Goal: Task Accomplishment & Management: Complete application form

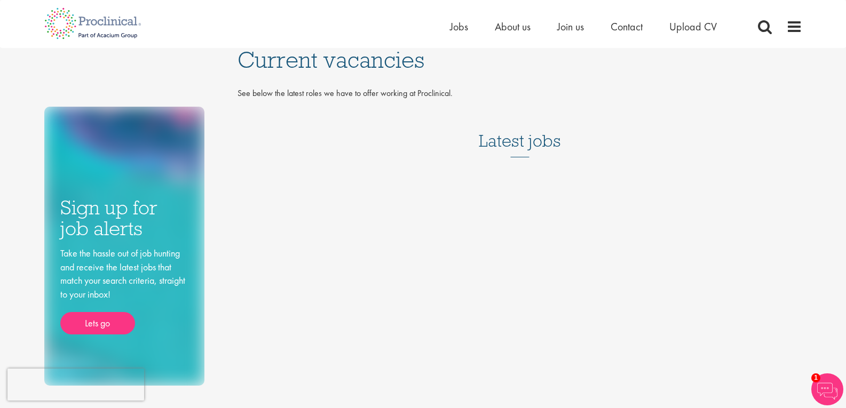
click at [508, 143] on h3 "Latest jobs" at bounding box center [520, 131] width 82 height 52
click at [539, 138] on h3 "Latest jobs" at bounding box center [520, 131] width 82 height 52
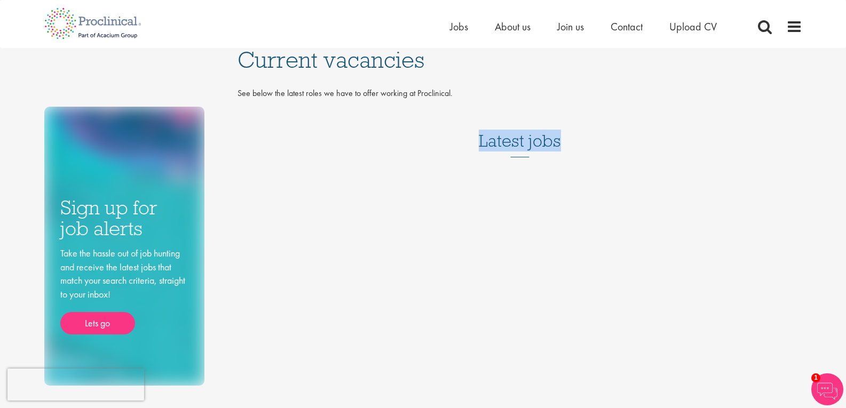
click at [539, 138] on h3 "Latest jobs" at bounding box center [520, 131] width 82 height 52
click at [457, 221] on div "Sign up for job alerts Take the hassle out of job hunting and receive the lates…" at bounding box center [423, 217] width 774 height 338
click at [451, 30] on span "Jobs" at bounding box center [459, 27] width 18 height 14
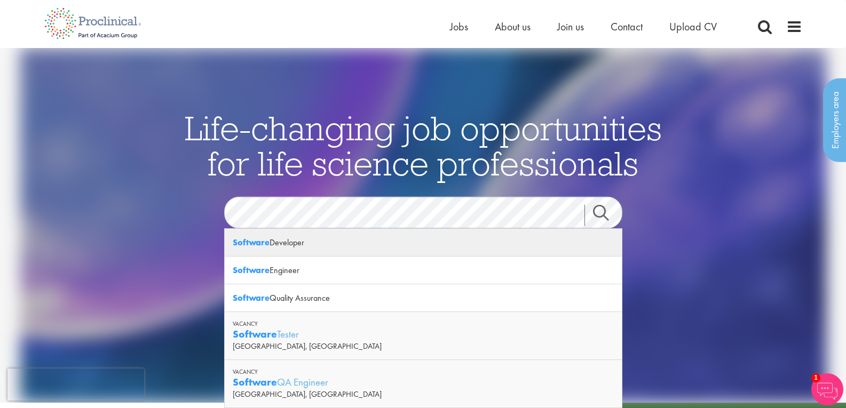
click at [265, 250] on div "Software Developer" at bounding box center [423, 243] width 397 height 28
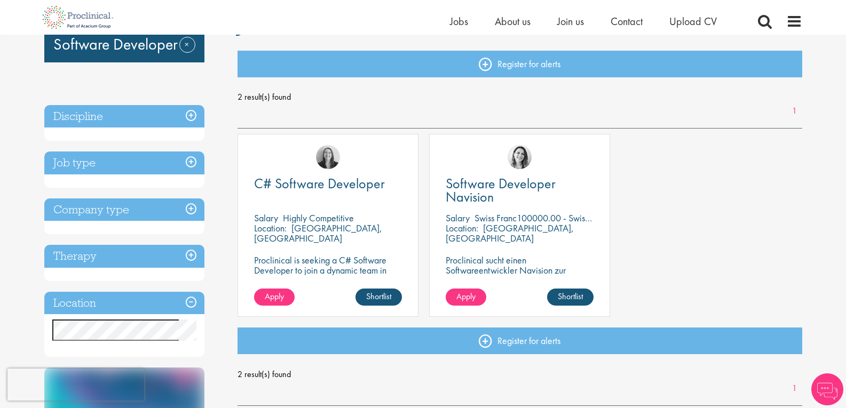
scroll to position [107, 0]
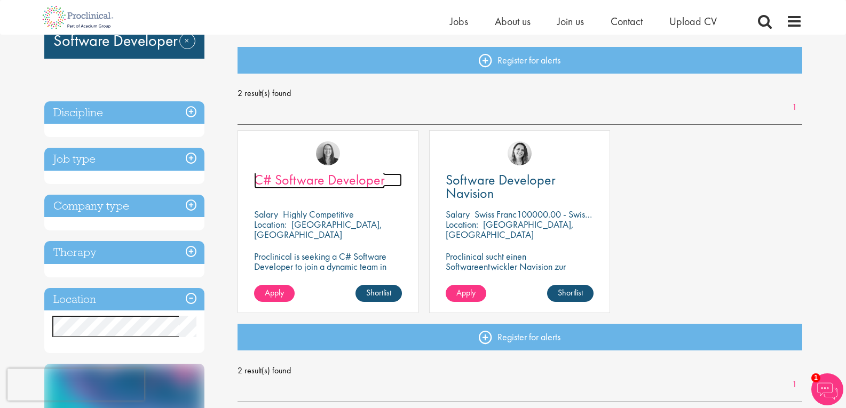
click at [336, 181] on span "C# Software Developer" at bounding box center [319, 180] width 131 height 18
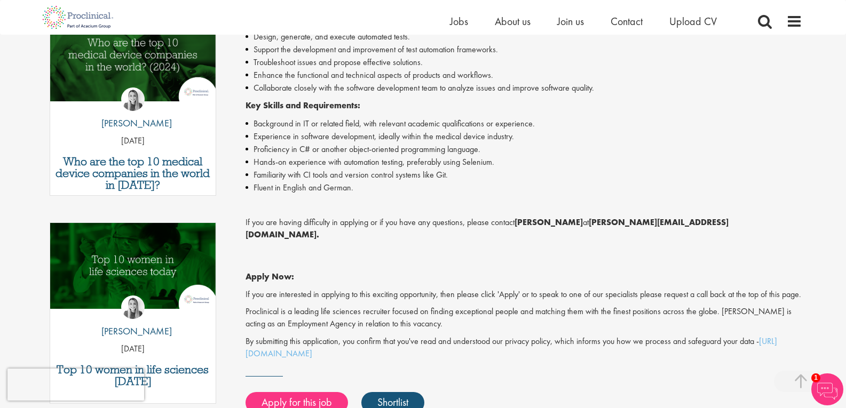
scroll to position [427, 0]
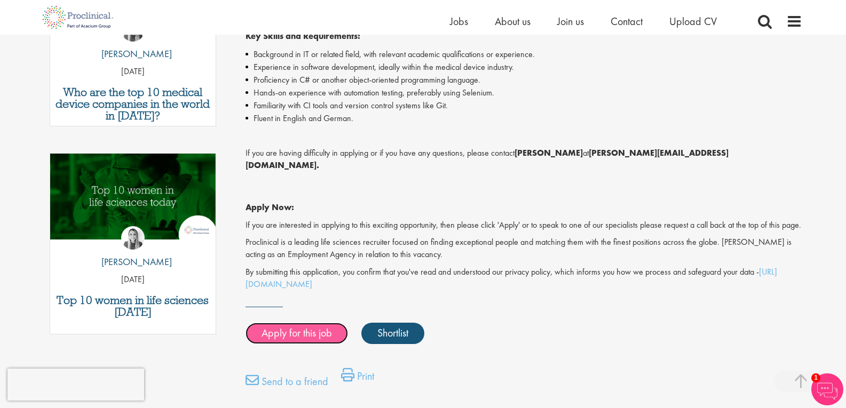
click at [294, 335] on link "Apply for this job" at bounding box center [297, 333] width 102 height 21
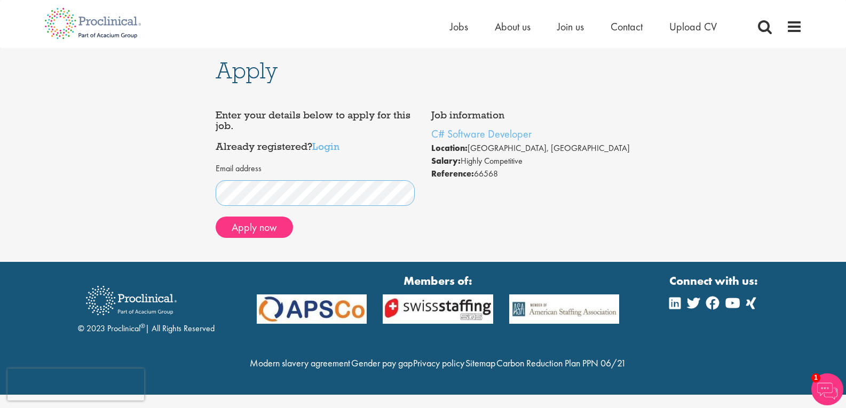
scroll to position [5, 0]
click at [366, 223] on div "Apply now" at bounding box center [316, 227] width 200 height 21
click at [256, 225] on button "Apply now" at bounding box center [254, 227] width 77 height 21
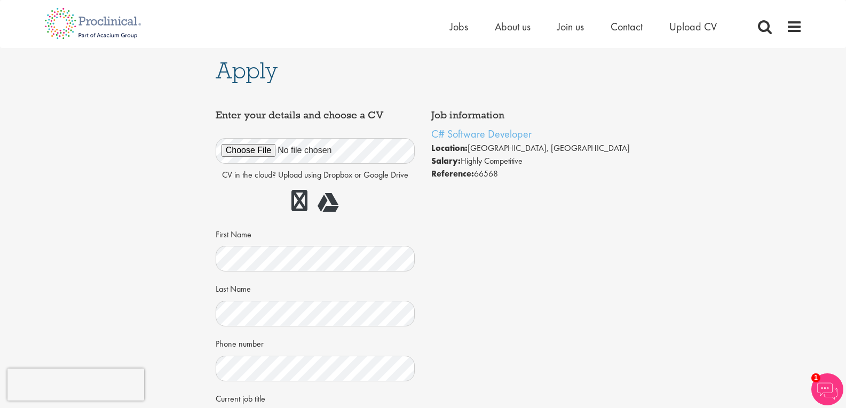
click at [163, 375] on div "Apply Job information C# Software Developer Location: [GEOGRAPHIC_DATA], [GEOGR…" at bounding box center [423, 298] width 862 height 500
click at [475, 131] on link "C# Software Developer" at bounding box center [481, 134] width 100 height 14
drag, startPoint x: 551, startPoint y: 135, endPoint x: 437, endPoint y: 141, distance: 115.0
click at [428, 136] on div "Job information C# Software Developer Location: [GEOGRAPHIC_DATA], [GEOGRAPHIC_…" at bounding box center [531, 145] width 216 height 81
copy link "C# Software Developer"
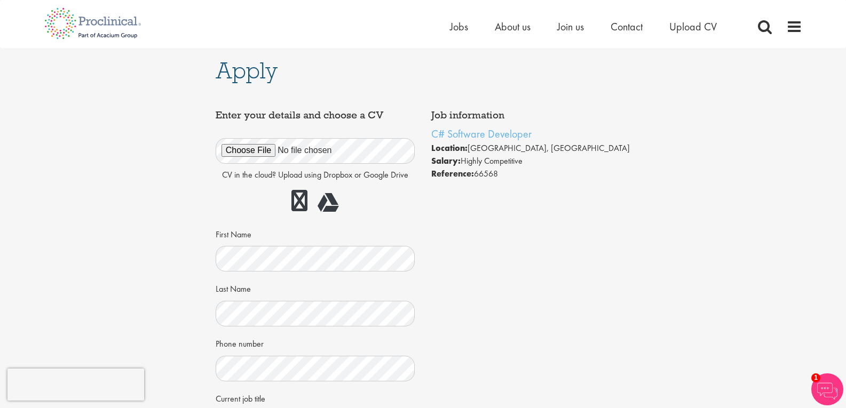
click at [467, 157] on li "Salary: Highly Competitive" at bounding box center [531, 161] width 200 height 13
drag, startPoint x: 433, startPoint y: 175, endPoint x: 503, endPoint y: 172, distance: 70.0
click at [503, 172] on li "Reference: 66568" at bounding box center [531, 174] width 200 height 13
copy li "Reference: 66568"
click at [520, 206] on div "Job information C# Software Developer Location: Wiesbaden, Deutschland Salary: …" at bounding box center [423, 319] width 431 height 428
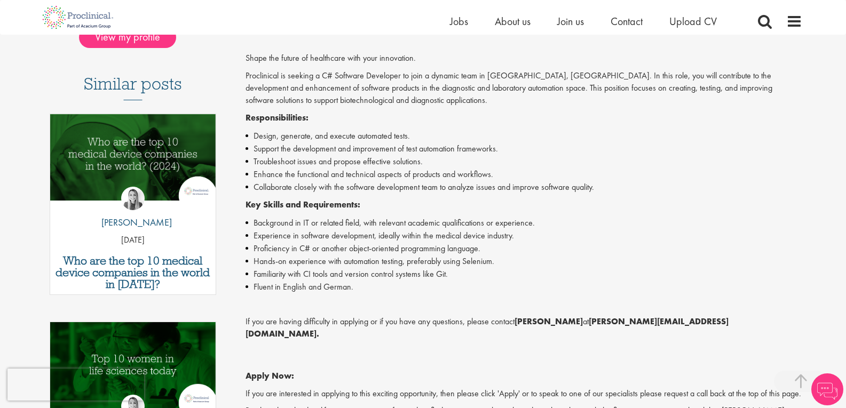
scroll to position [267, 0]
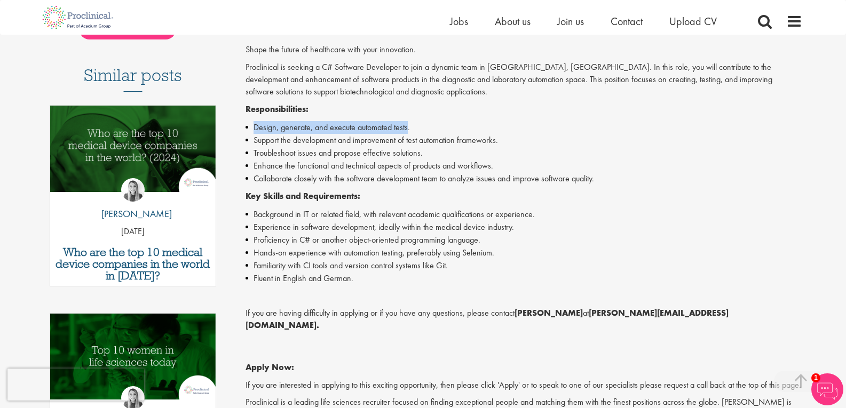
drag, startPoint x: 409, startPoint y: 129, endPoint x: 254, endPoint y: 130, distance: 155.9
click at [254, 130] on li "Design, generate, and execute automated tests." at bounding box center [524, 127] width 557 height 13
click at [403, 218] on li "Background in IT or related field, with relevant academic qualifications or exp…" at bounding box center [524, 214] width 557 height 13
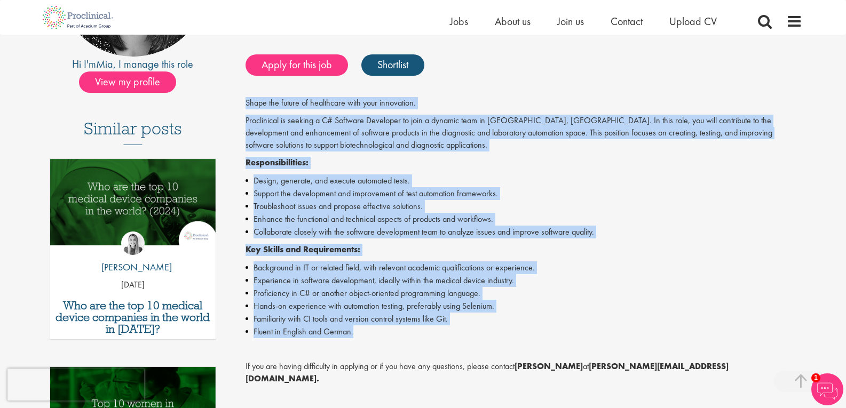
drag, startPoint x: 246, startPoint y: 105, endPoint x: 385, endPoint y: 327, distance: 262.0
click at [385, 327] on div "Shape the future of healthcare with your innovation. Proclinical is seeking a C…" at bounding box center [524, 300] width 557 height 407
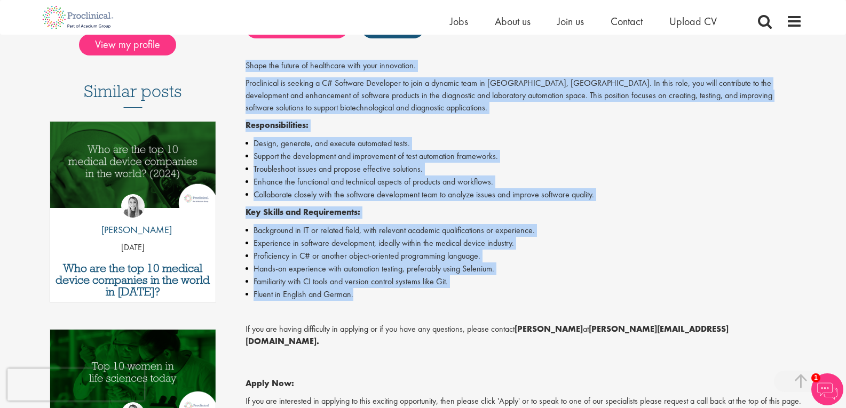
scroll to position [267, 0]
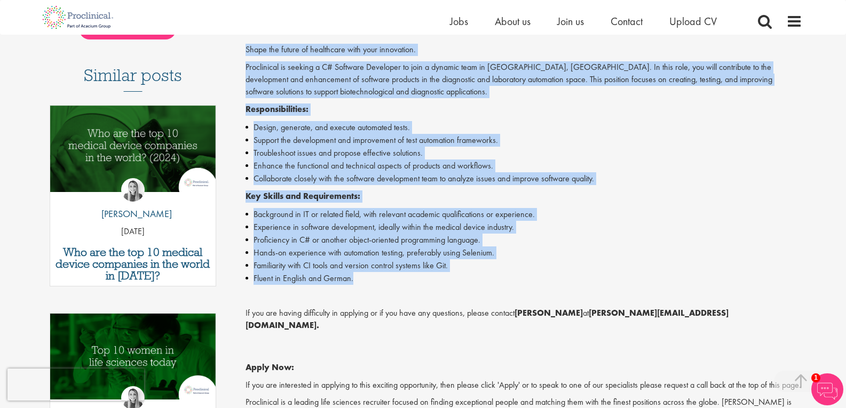
copy div "Shape the future of healthcare with your innovation. Proclinical is seeking a C…"
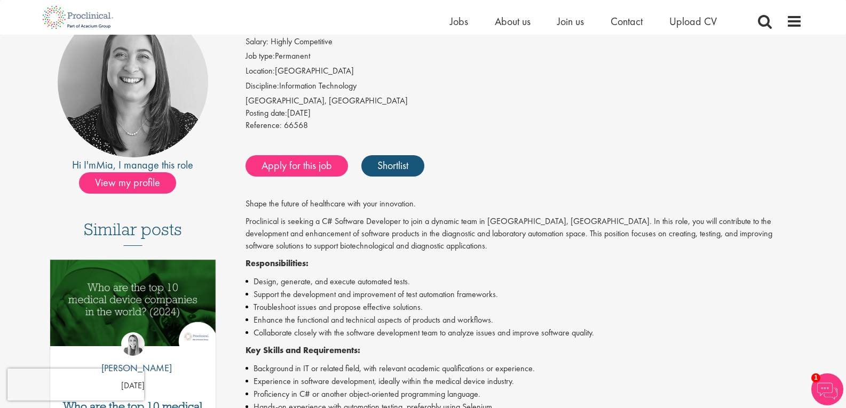
scroll to position [61, 0]
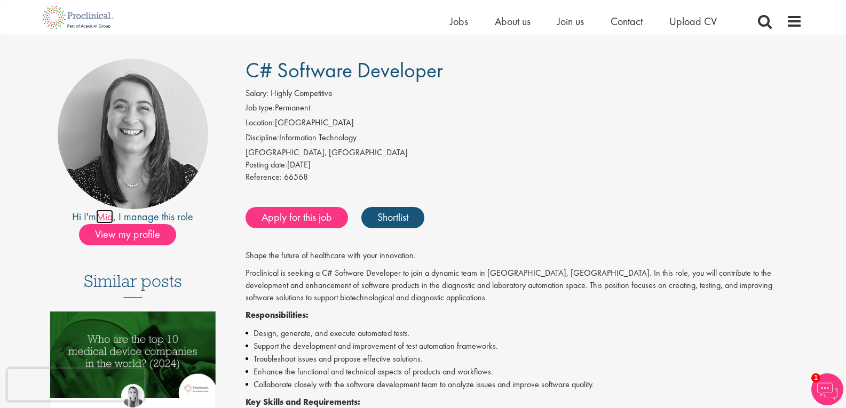
click at [103, 219] on link "Mia" at bounding box center [104, 217] width 17 height 14
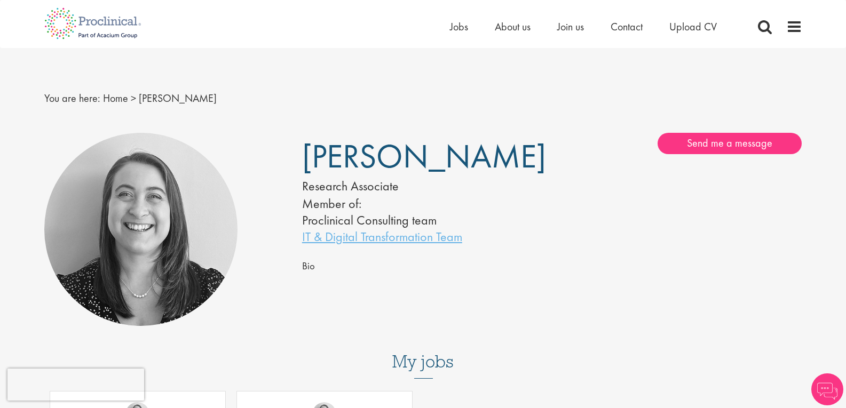
drag, startPoint x: 306, startPoint y: 160, endPoint x: 487, endPoint y: 162, distance: 181.0
click at [0, 0] on span "[PERSON_NAME]" at bounding box center [0, 0] width 0 height 0
copy span "[PERSON_NAME]"
click at [0, 0] on li "Member of:" at bounding box center [0, 0] width 0 height 0
drag, startPoint x: 403, startPoint y: 189, endPoint x: 313, endPoint y: 162, distance: 94.1
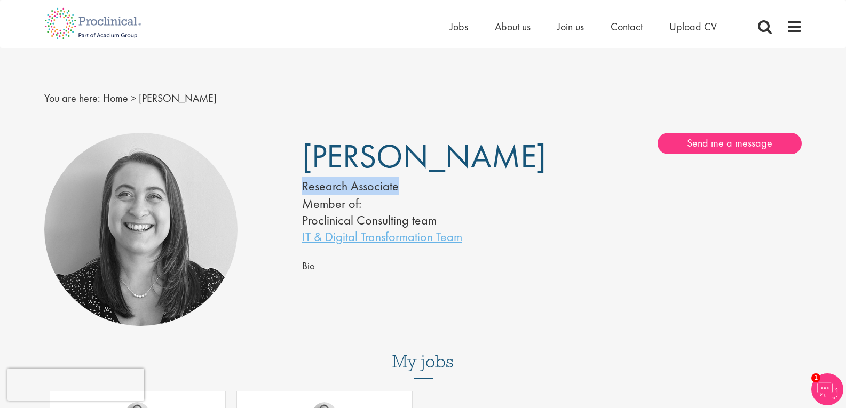
click at [0, 0] on div "Mia Kellerman Research Associate Member of: Proclinical Consulting team IT & Di…" at bounding box center [0, 0] width 0 height 0
copy div "Mia Kellerman Research Associate"
click at [0, 0] on div "Mia Kellerman Research Associate Member of: Proclinical Consulting team IT & Di…" at bounding box center [0, 0] width 0 height 0
drag, startPoint x: 306, startPoint y: 160, endPoint x: 501, endPoint y: 166, distance: 194.4
click at [501, 166] on h1 "Mia Kellerman" at bounding box center [411, 157] width 218 height 26
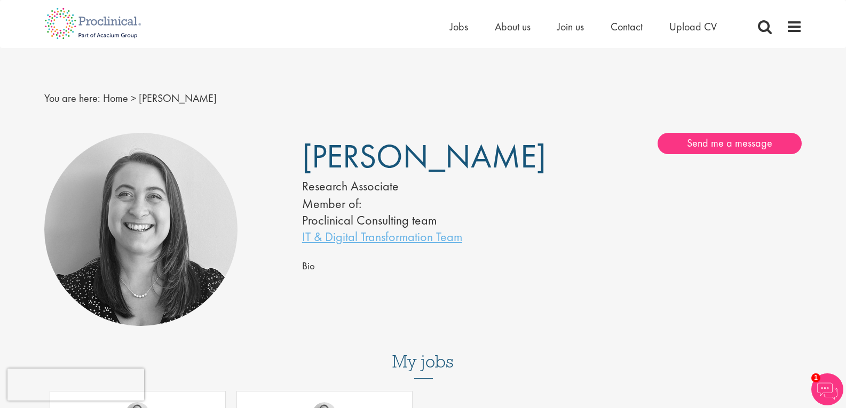
copy span "Mia Kellerman"
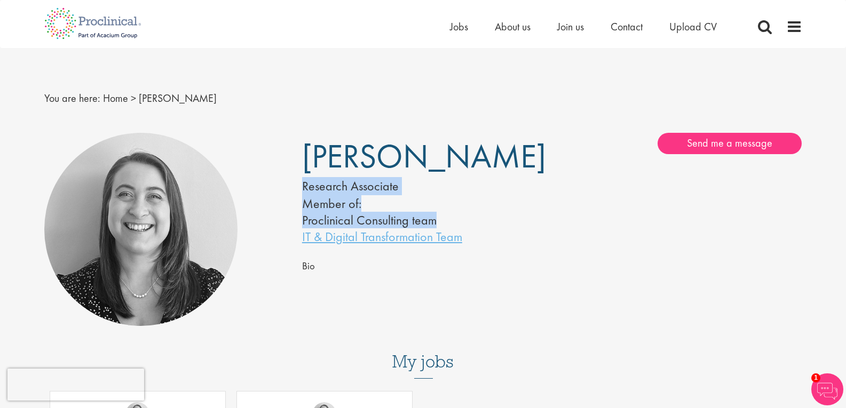
drag, startPoint x: 444, startPoint y: 222, endPoint x: 302, endPoint y: 168, distance: 151.4
click at [0, 0] on div "Mia Kellerman Research Associate Member of: Proclinical Consulting team IT & Di…" at bounding box center [0, 0] width 0 height 0
copy div "Mia Kellerman Research Associate Member of: Proclinical Consulting team"
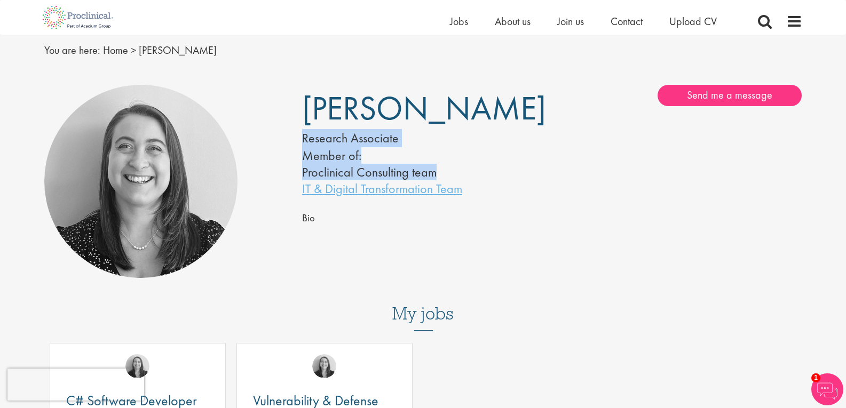
scroll to position [53, 0]
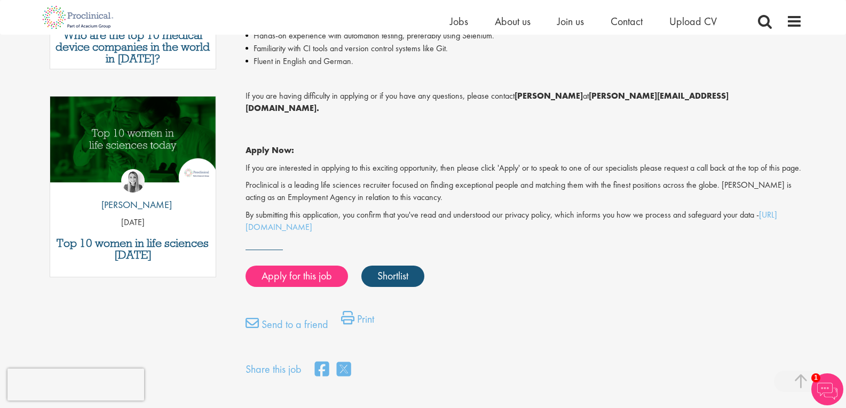
scroll to position [488, 0]
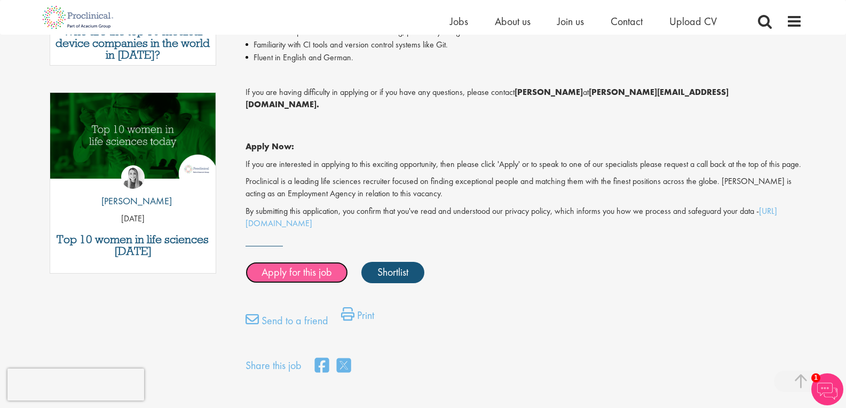
click at [301, 275] on link "Apply for this job" at bounding box center [297, 272] width 102 height 21
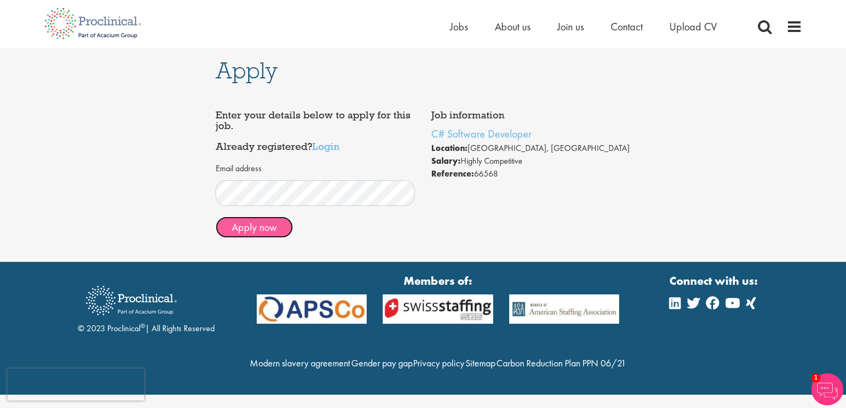
click at [272, 227] on button "Apply now" at bounding box center [254, 227] width 77 height 21
click at [265, 230] on button "Apply now" at bounding box center [254, 227] width 77 height 21
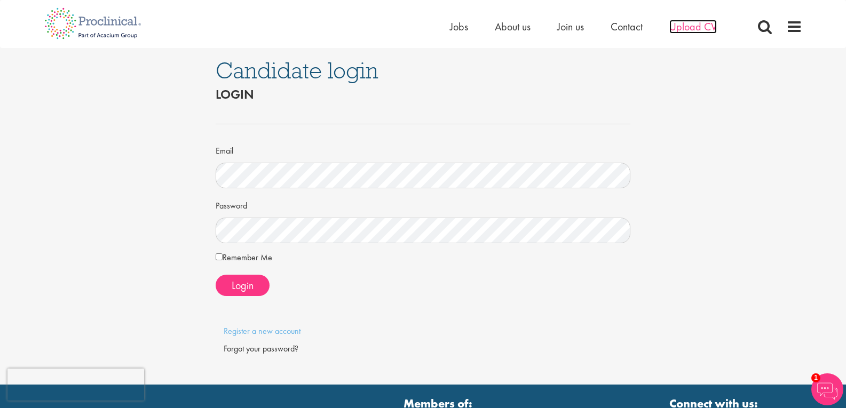
click at [684, 26] on span "Upload CV" at bounding box center [693, 27] width 48 height 14
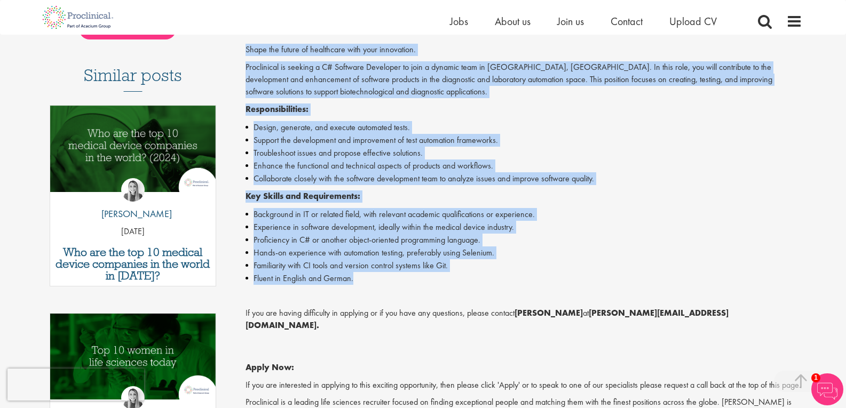
click at [647, 145] on li "Support the development and improvement of test automation frameworks." at bounding box center [524, 140] width 557 height 13
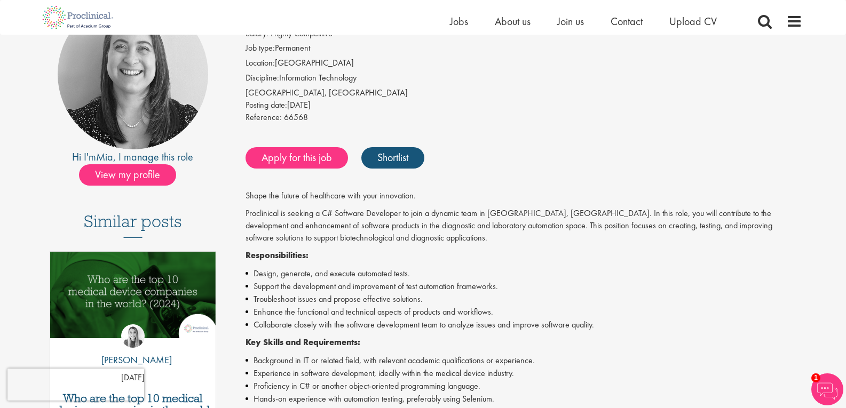
scroll to position [107, 0]
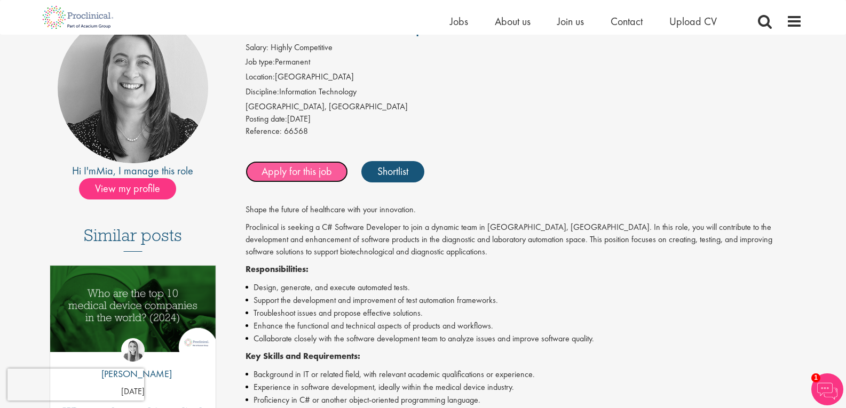
click at [272, 178] on link "Apply for this job" at bounding box center [297, 171] width 102 height 21
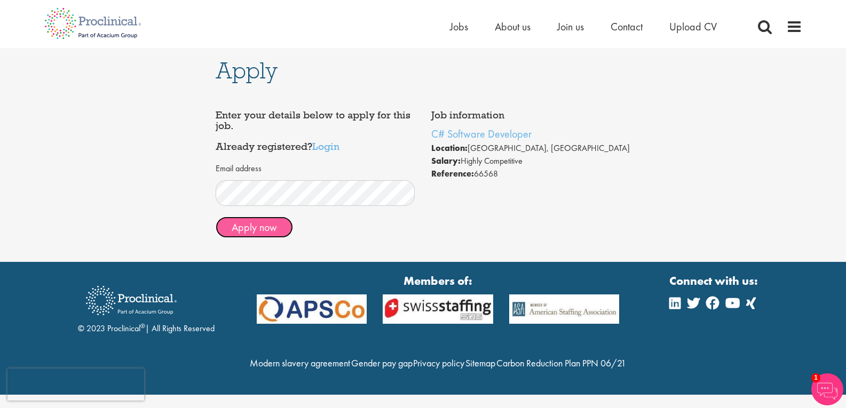
click at [258, 218] on button "Apply now" at bounding box center [254, 227] width 77 height 21
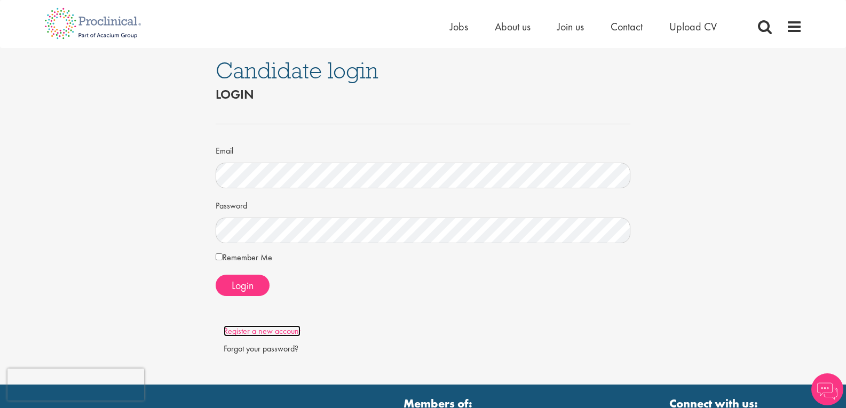
click at [258, 334] on link "Register a new account" at bounding box center [262, 331] width 77 height 11
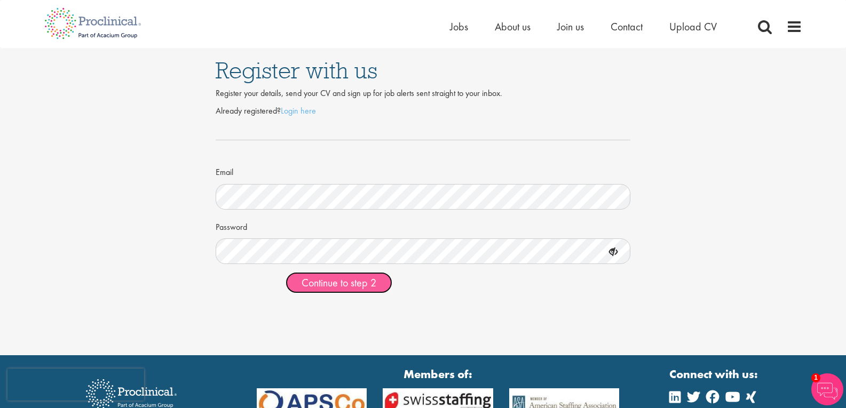
click at [348, 290] on span "Continue to step 2" at bounding box center [339, 283] width 75 height 14
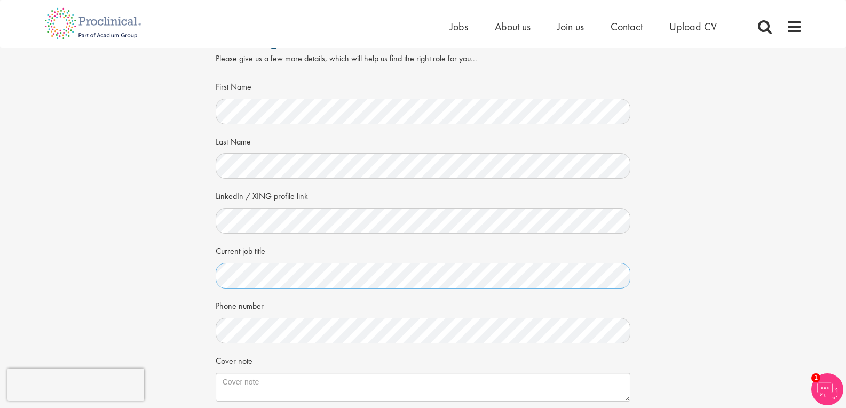
scroll to position [53, 0]
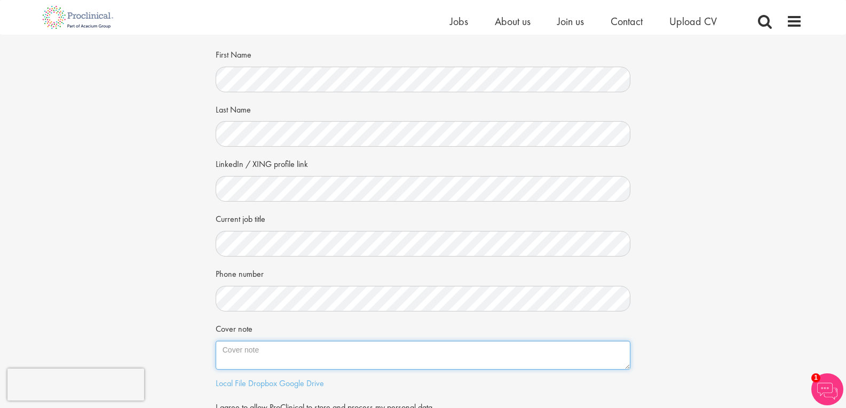
click at [261, 358] on textarea "Cover note" at bounding box center [423, 355] width 415 height 29
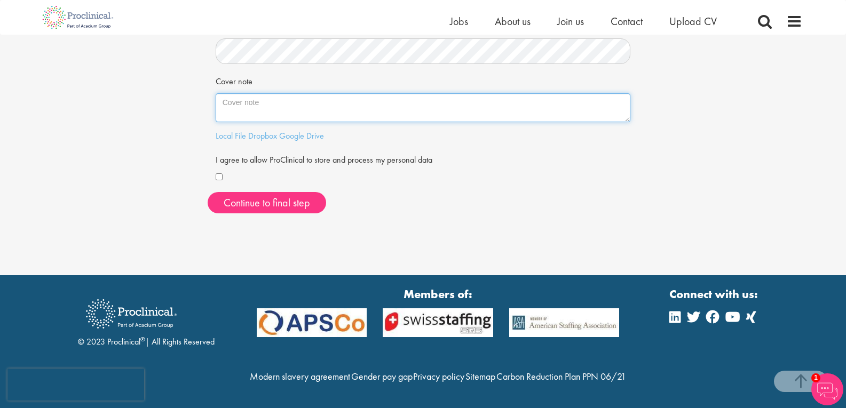
scroll to position [324, 0]
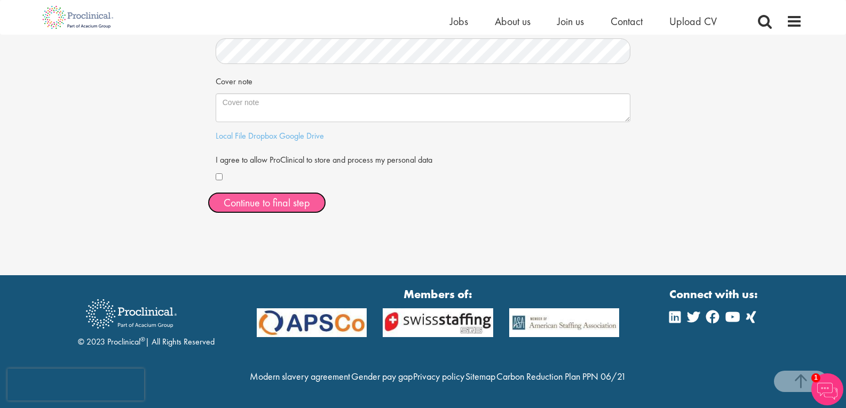
click at [259, 192] on button "Continue to final step" at bounding box center [267, 202] width 118 height 21
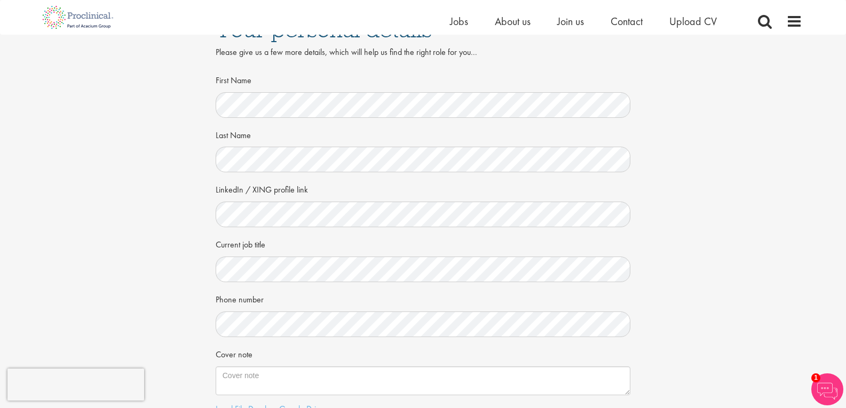
scroll to position [53, 0]
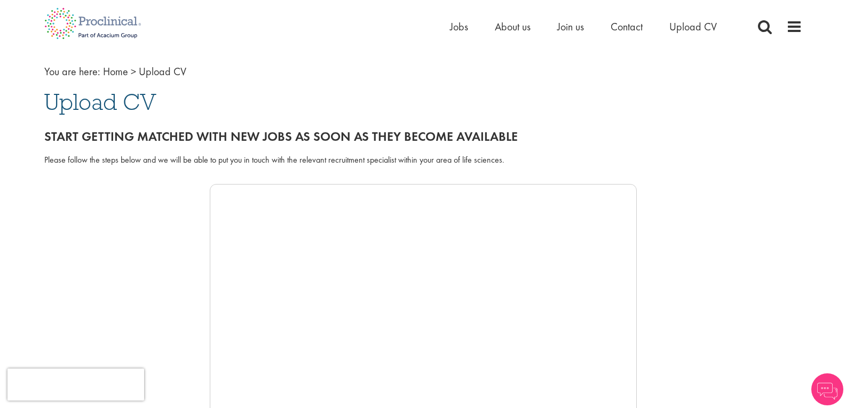
scroll to position [53, 0]
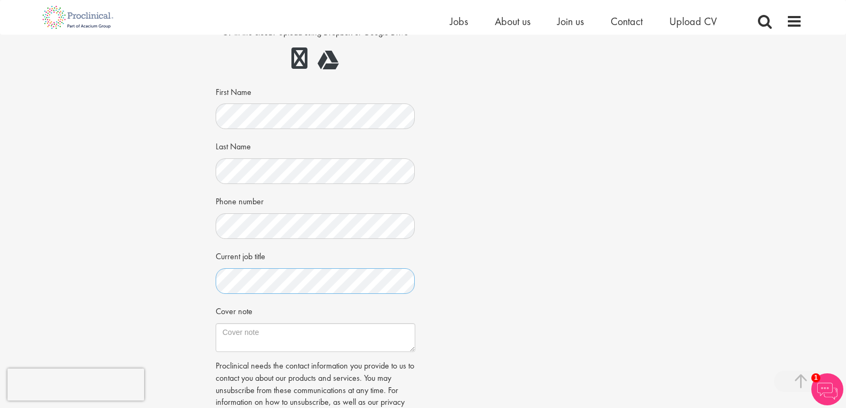
scroll to position [214, 0]
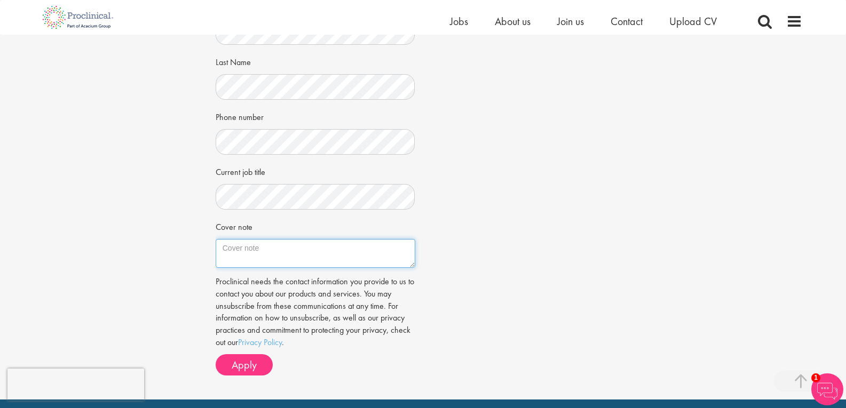
click at [293, 252] on textarea "Cover note" at bounding box center [316, 253] width 200 height 29
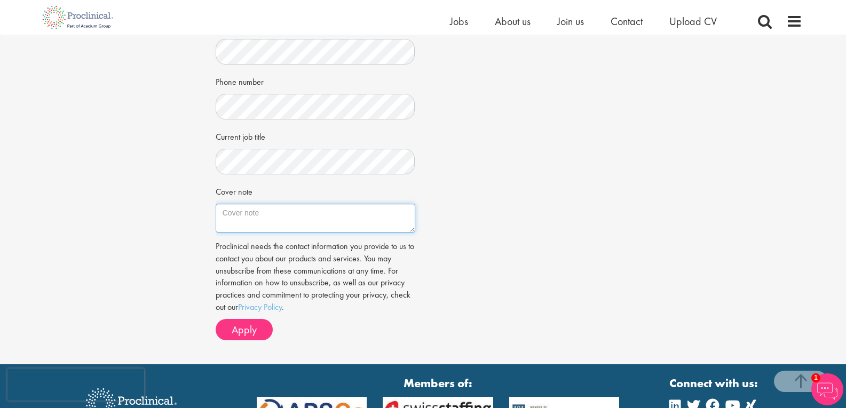
scroll to position [267, 0]
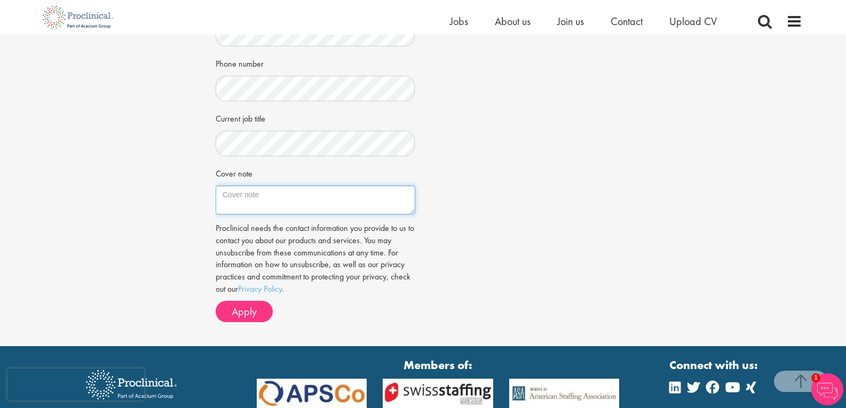
click at [231, 196] on textarea "Cover note" at bounding box center [316, 200] width 200 height 29
paste textarea "Dear Mia Kellerman, I’m writing to apply for the C# Software Developer role at …"
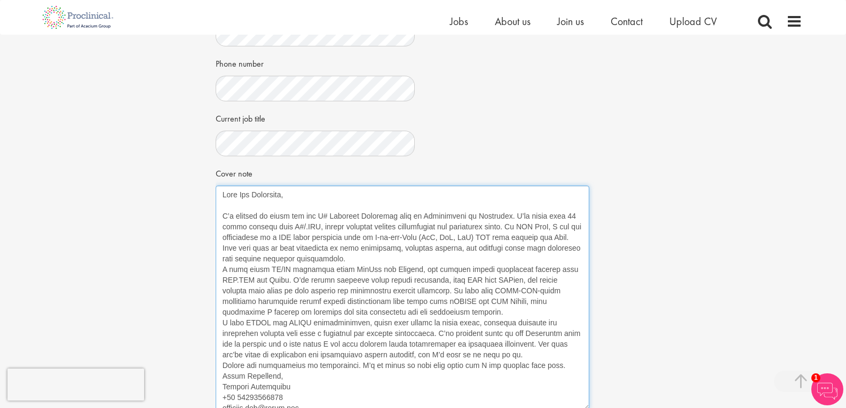
drag, startPoint x: 414, startPoint y: 213, endPoint x: 588, endPoint y: 409, distance: 262.0
click at [588, 408] on html "This website uses cookies. By continuing to use this site, you are giving your …" at bounding box center [423, 204] width 846 height 942
click at [493, 314] on textarea "Cover note" at bounding box center [403, 298] width 374 height 225
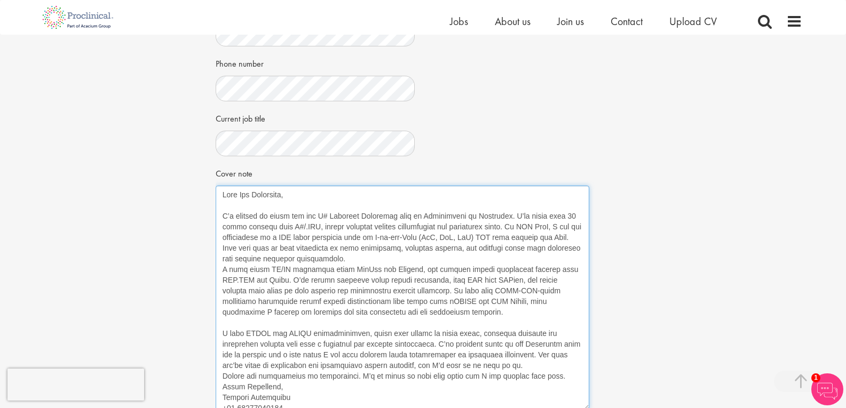
click at [384, 262] on textarea "Cover note" at bounding box center [403, 298] width 374 height 225
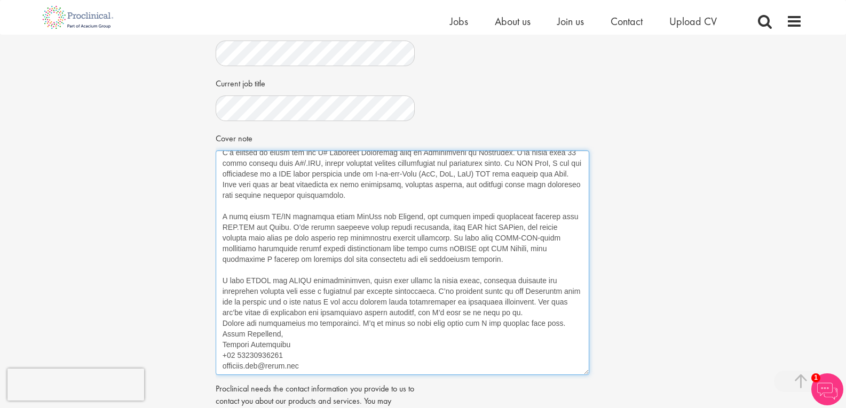
scroll to position [320, 0]
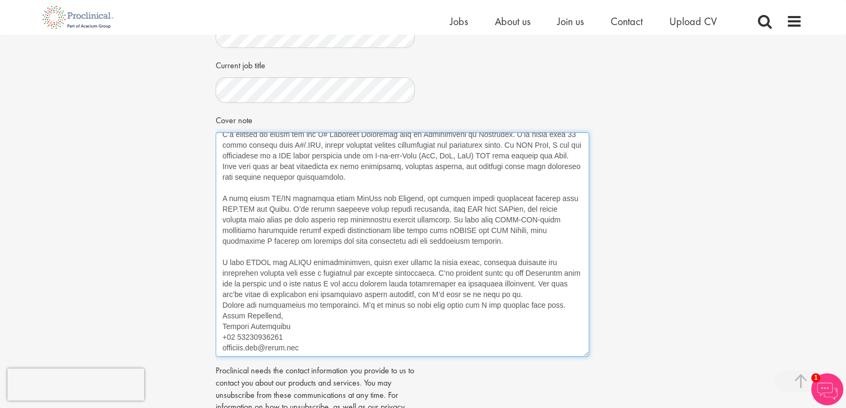
click at [555, 298] on textarea "Cover note" at bounding box center [403, 244] width 374 height 225
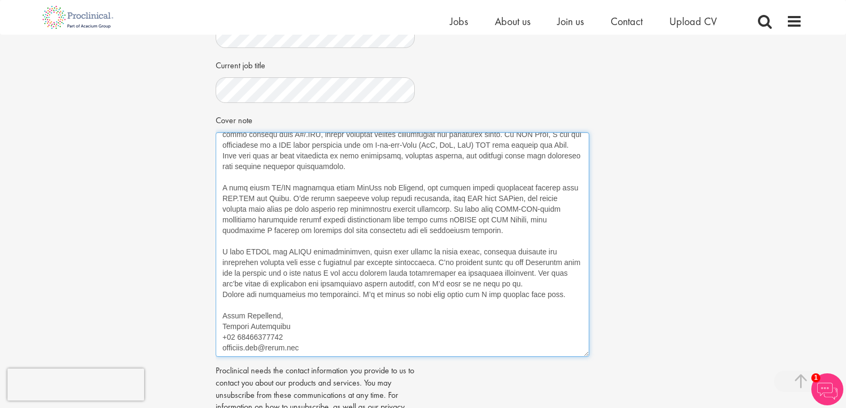
scroll to position [0, 0]
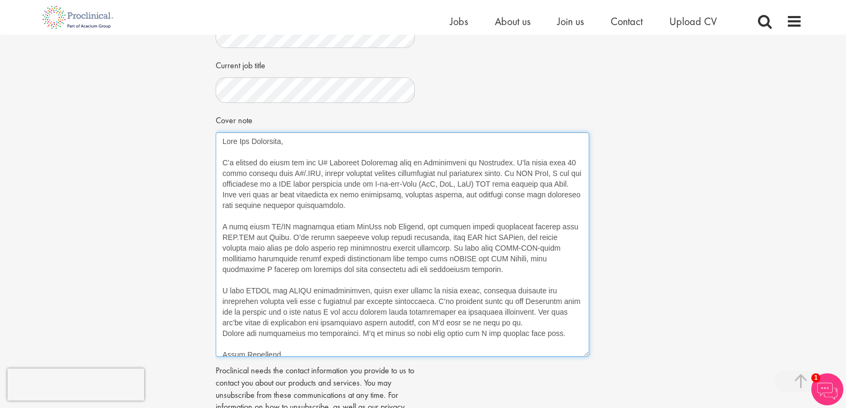
type textarea "Dear Mia Kellerman, I’m writing to apply for the C# Software Developer role at …"
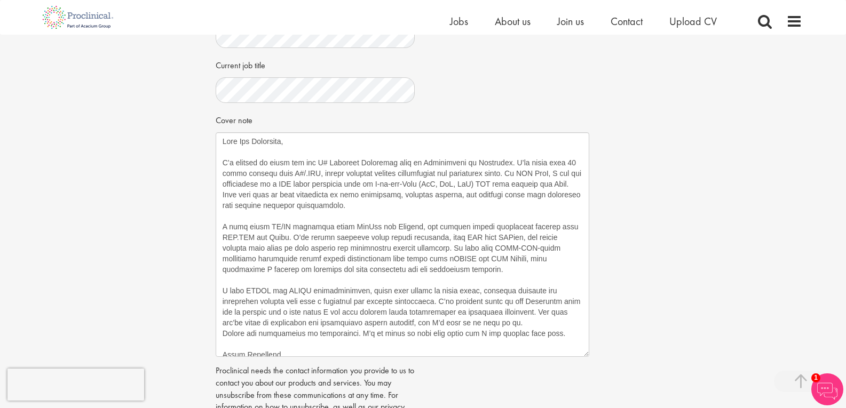
click at [665, 222] on div "Apply Job information C# Software Developer Location: Wiesbaden, Deutschland Sa…" at bounding box center [423, 101] width 862 height 775
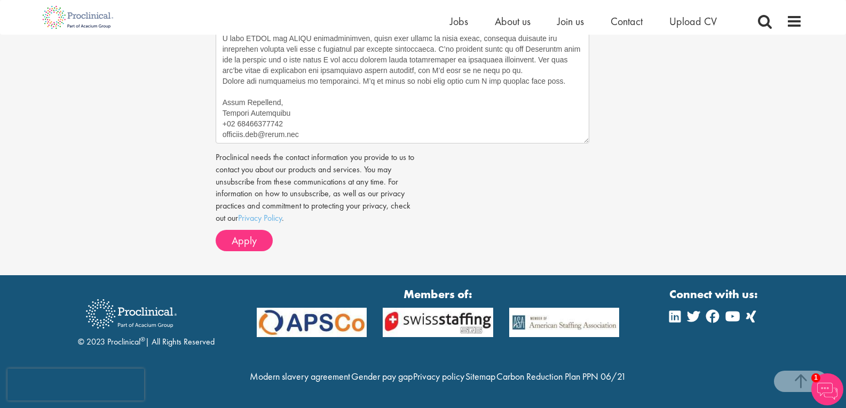
scroll to position [557, 0]
click at [243, 234] on span "Apply" at bounding box center [244, 241] width 25 height 14
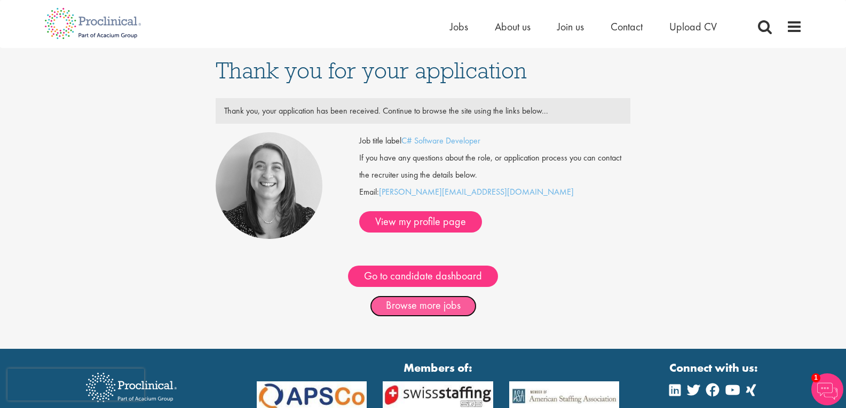
click at [434, 311] on link "Browse more jobs" at bounding box center [423, 306] width 107 height 21
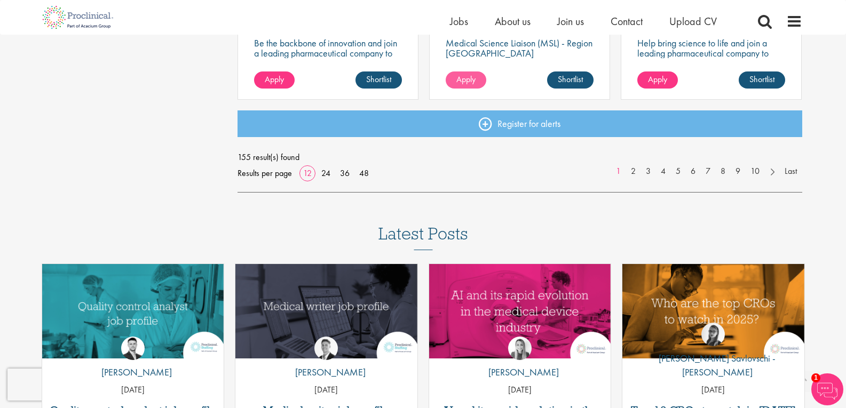
scroll to position [907, 0]
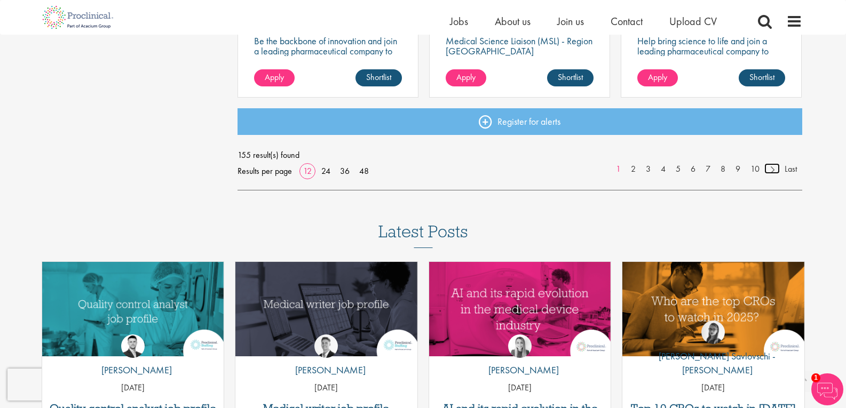
click at [773, 169] on link at bounding box center [771, 168] width 15 height 11
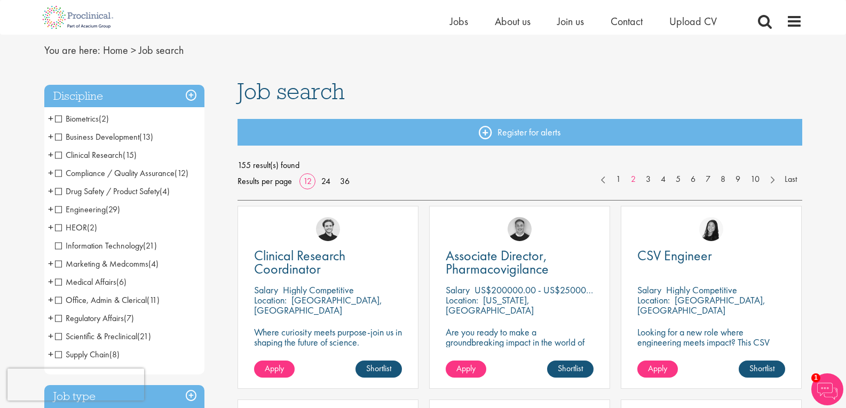
scroll to position [53, 0]
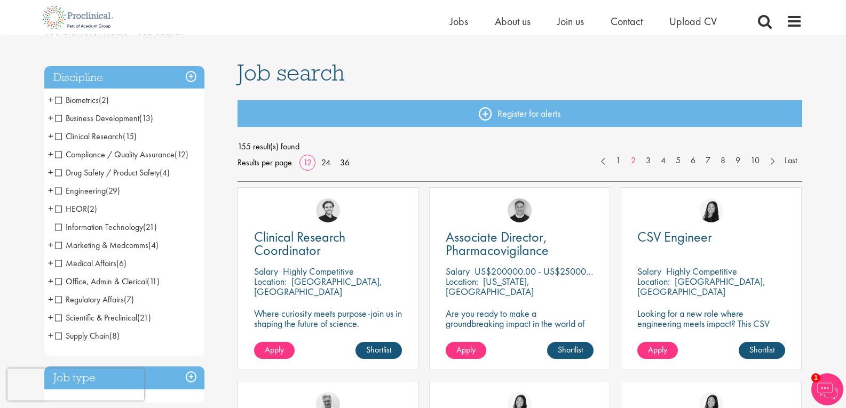
click at [58, 191] on span "Engineering" at bounding box center [80, 190] width 51 height 11
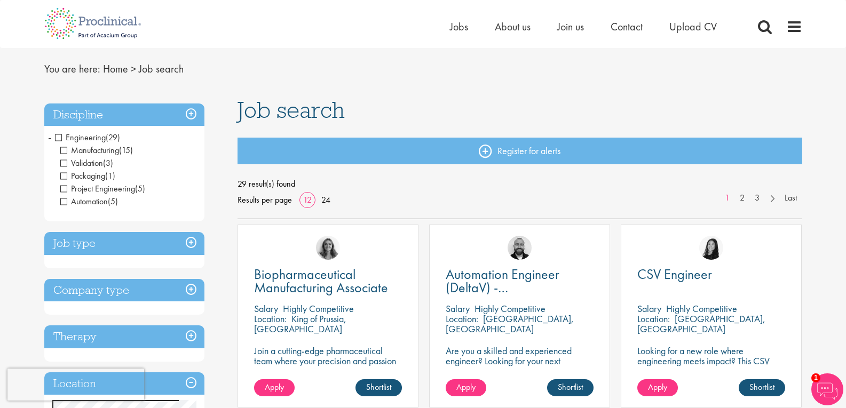
scroll to position [53, 0]
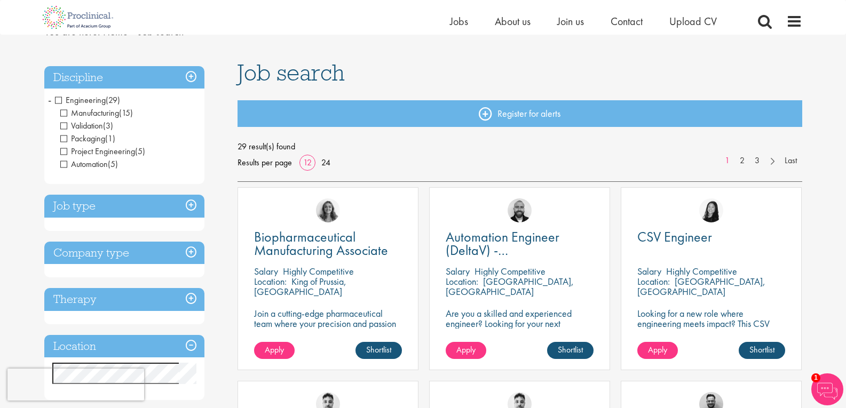
click at [188, 203] on h3 "Job type" at bounding box center [124, 206] width 160 height 23
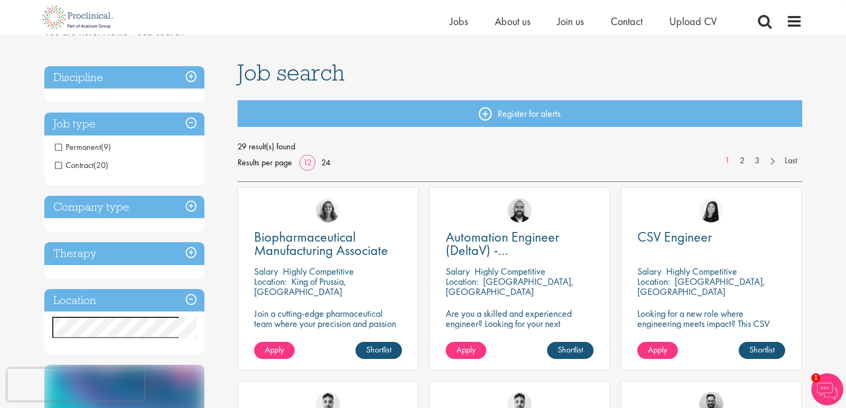
click at [93, 148] on span "Permanent" at bounding box center [78, 146] width 46 height 11
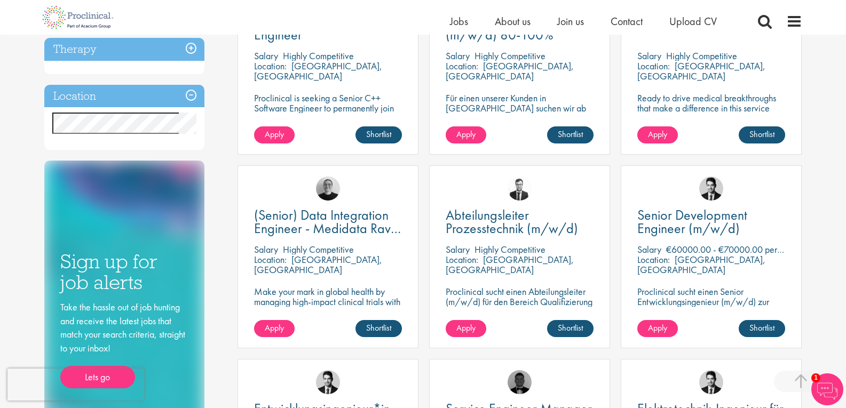
scroll to position [267, 0]
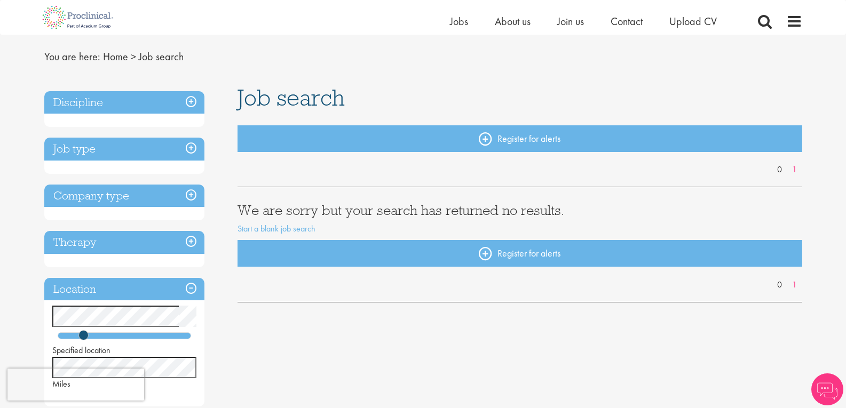
scroll to position [53, 0]
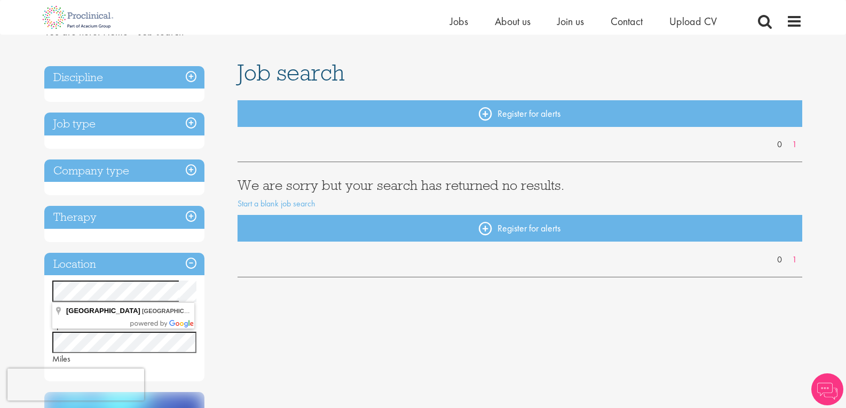
click at [246, 319] on div "Discipline Job type Company type Therapy Location Specified location Miles Low …" at bounding box center [423, 366] width 774 height 611
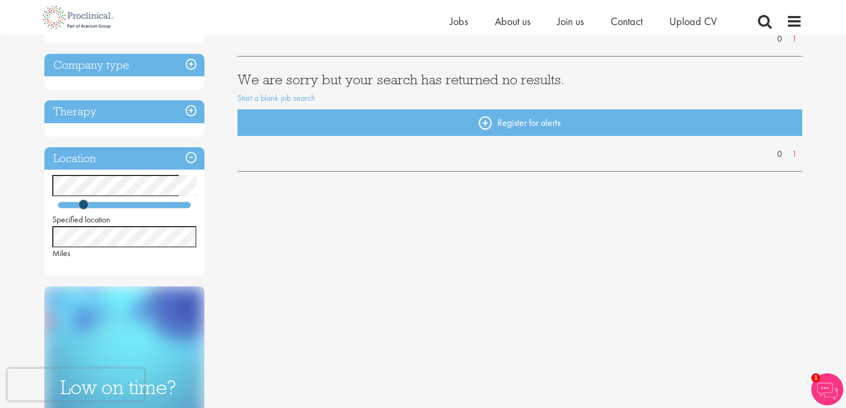
scroll to position [160, 0]
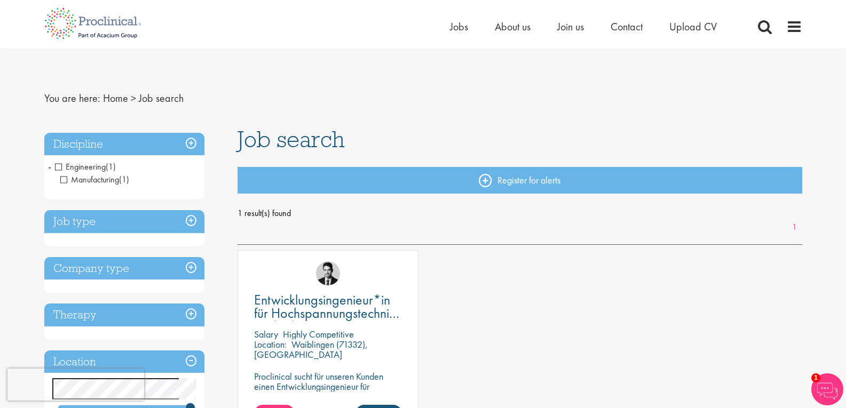
click at [189, 141] on h3 "Discipline" at bounding box center [124, 144] width 160 height 23
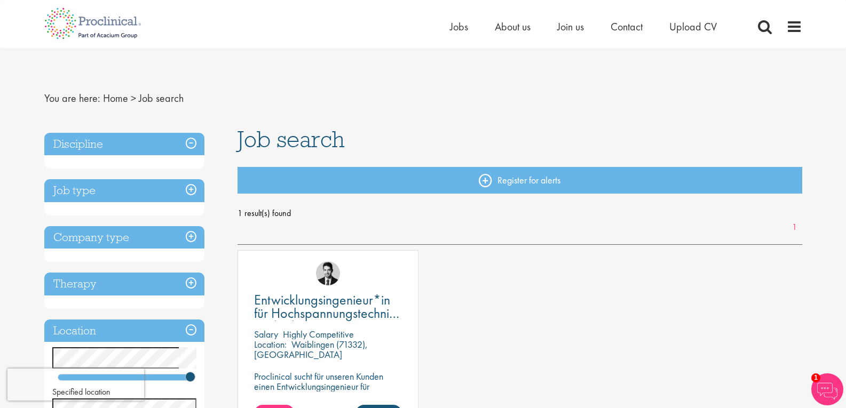
click at [186, 147] on h3 "Discipline" at bounding box center [124, 144] width 160 height 23
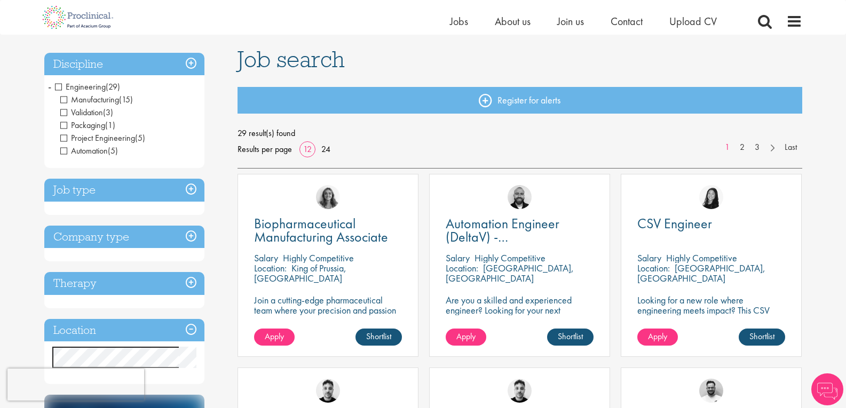
scroll to position [53, 0]
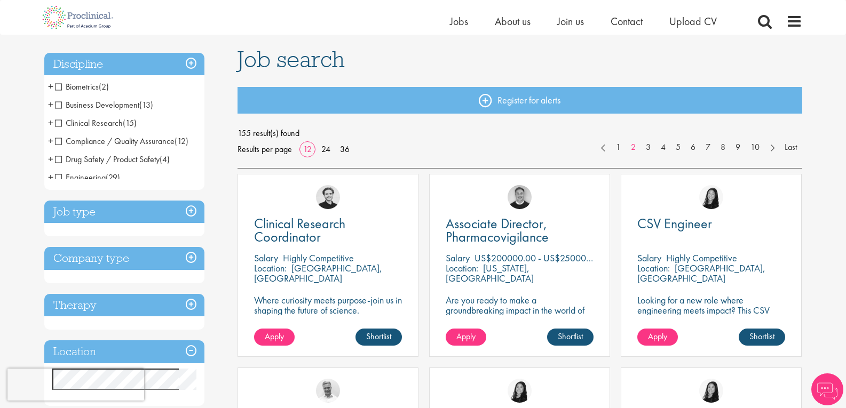
scroll to position [59, 0]
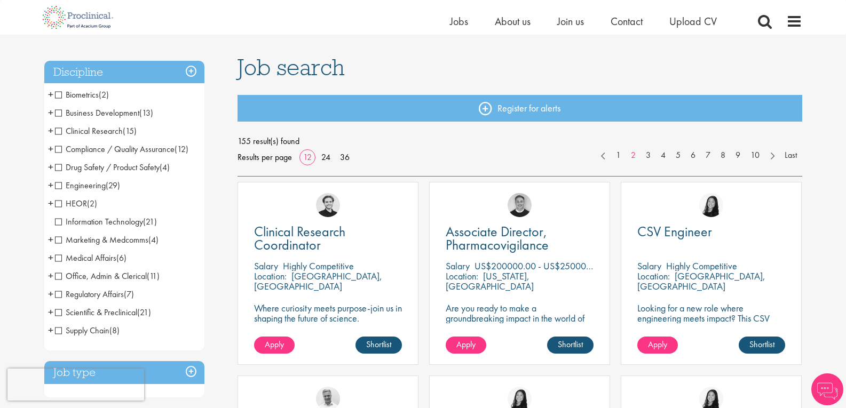
click at [59, 219] on span "Information Technology" at bounding box center [99, 221] width 88 height 11
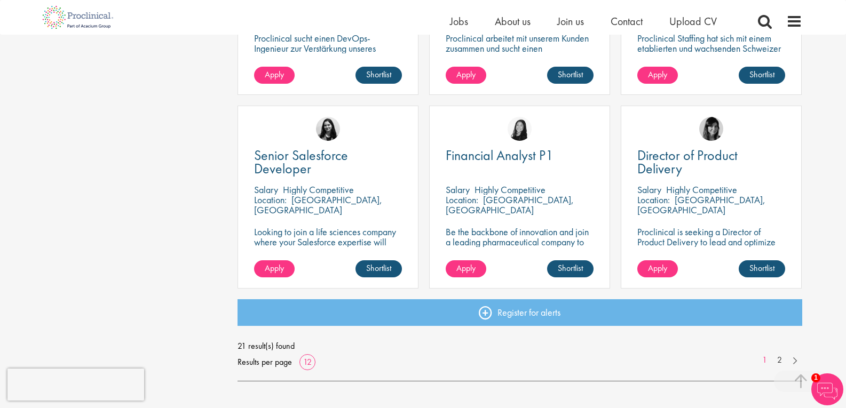
scroll to position [747, 0]
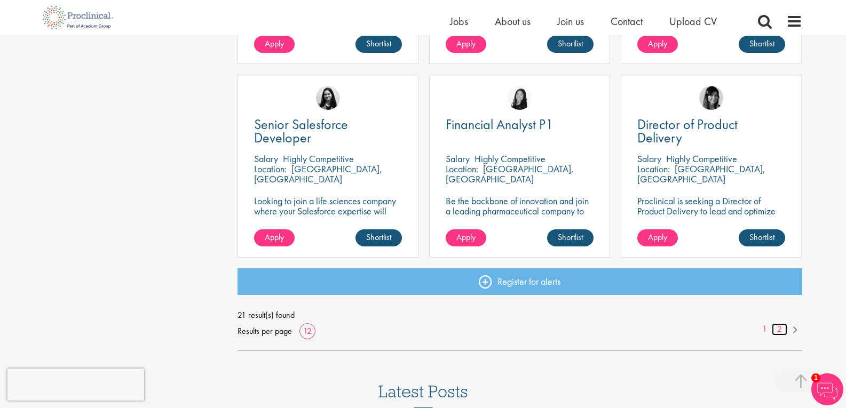
click at [778, 333] on link "2" at bounding box center [779, 329] width 15 height 12
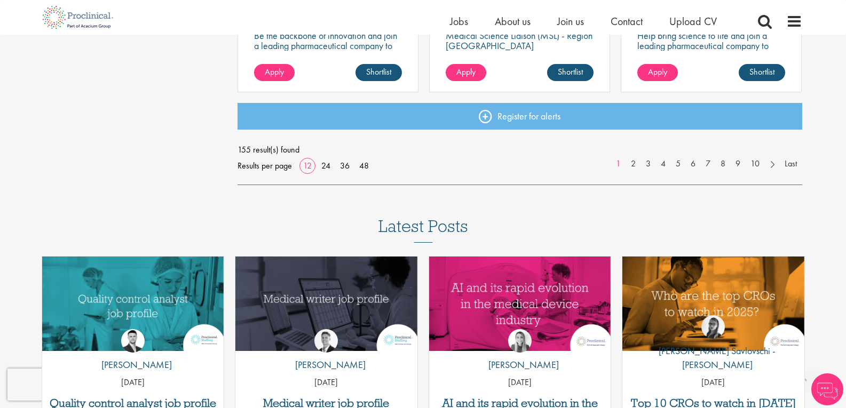
scroll to position [908, 0]
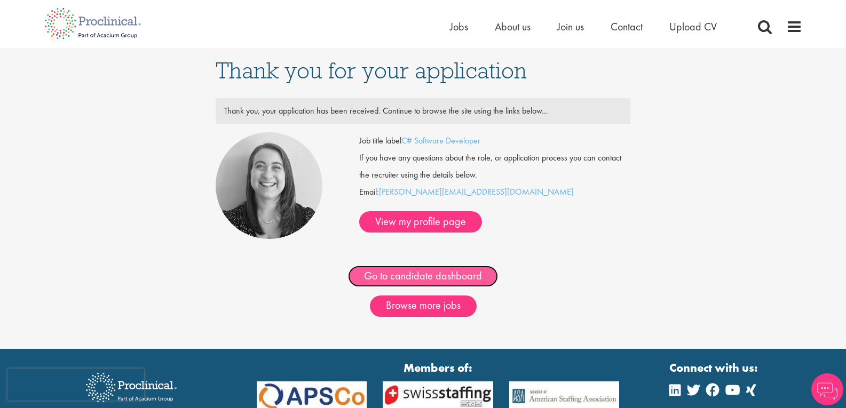
click at [425, 278] on link "Go to candidate dashboard" at bounding box center [423, 276] width 150 height 21
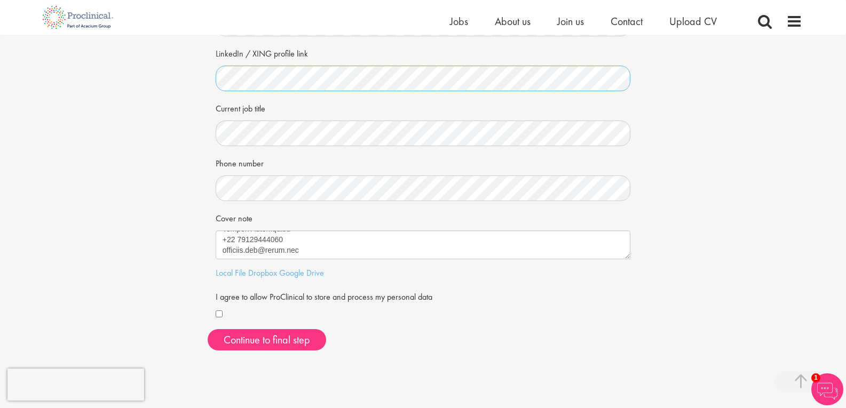
scroll to position [235, 0]
click at [290, 342] on button "Continue to final step" at bounding box center [267, 339] width 118 height 21
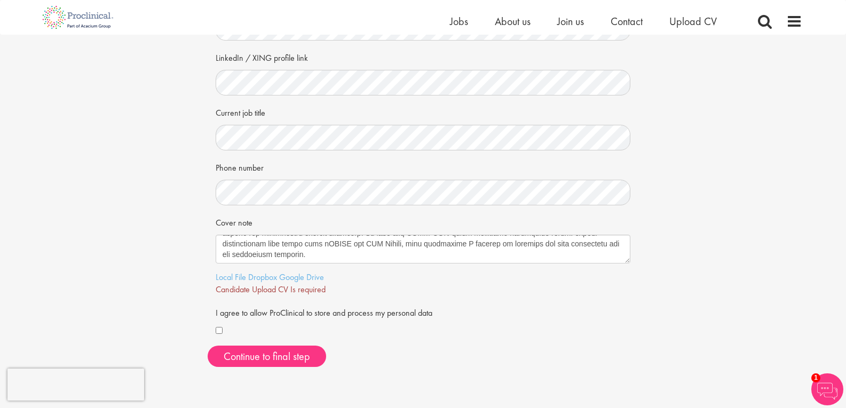
scroll to position [160, 0]
click at [237, 276] on link "Local File" at bounding box center [231, 276] width 30 height 11
click at [309, 362] on span "Continue to final step" at bounding box center [267, 356] width 86 height 14
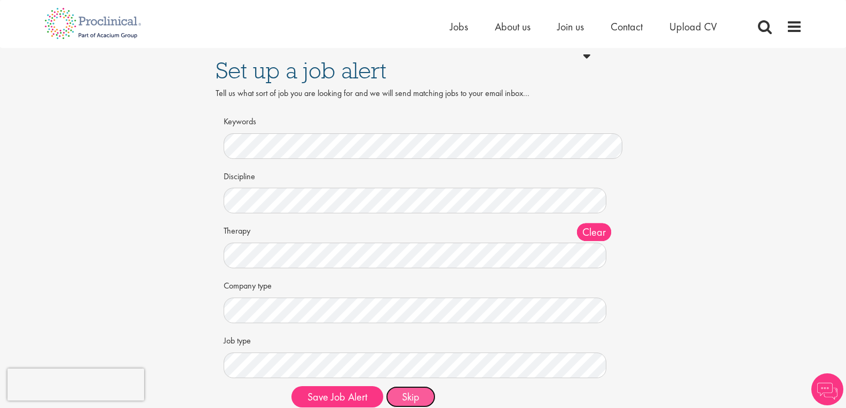
click at [418, 398] on button "Skip" at bounding box center [411, 396] width 50 height 21
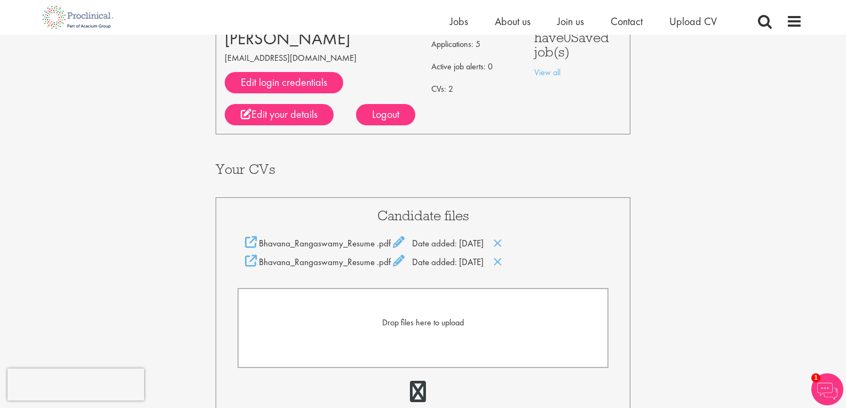
scroll to position [107, 0]
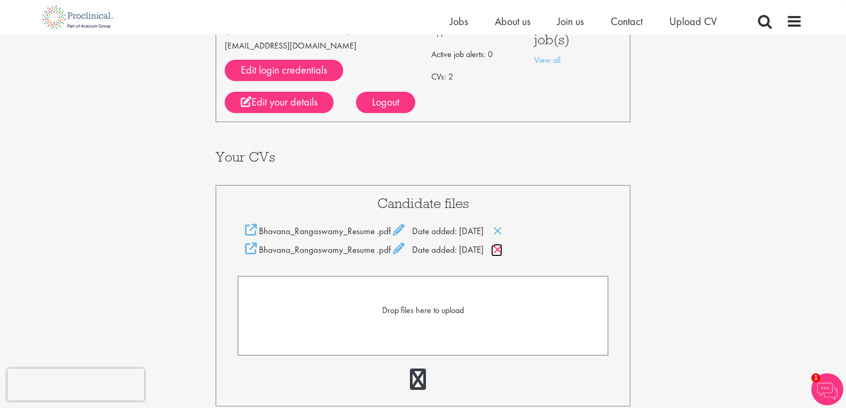
click at [502, 252] on icon at bounding box center [497, 250] width 9 height 12
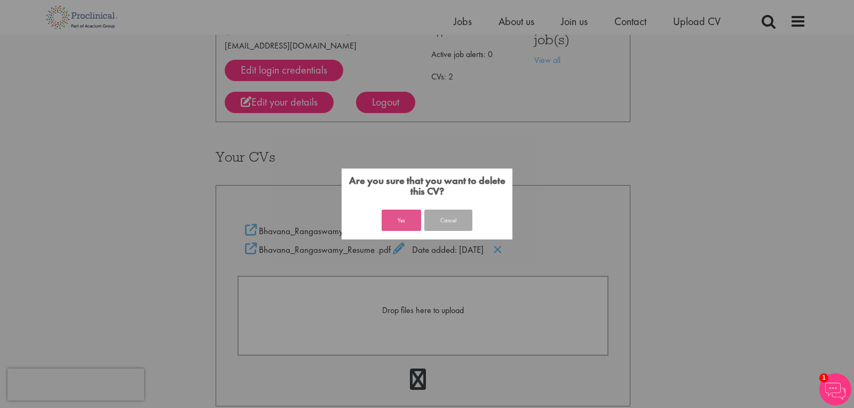
click at [412, 225] on button "Yes" at bounding box center [401, 220] width 39 height 21
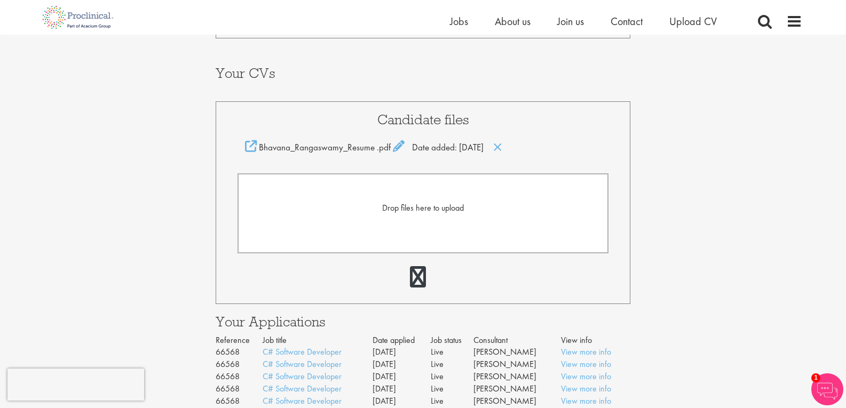
scroll to position [227, 0]
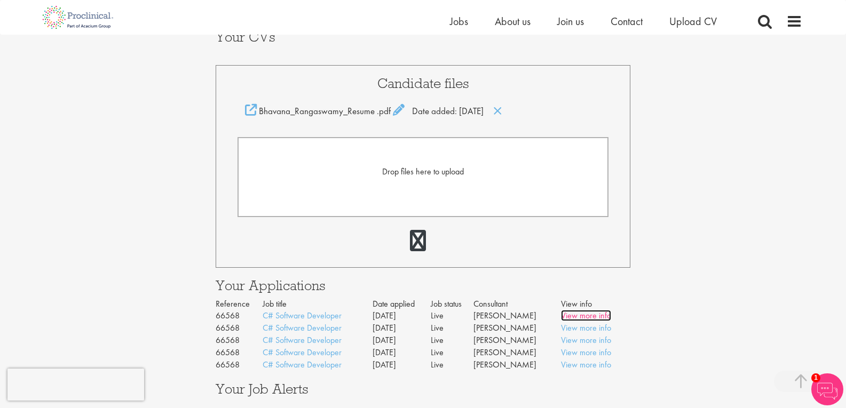
click at [573, 317] on link "View more info" at bounding box center [586, 315] width 50 height 11
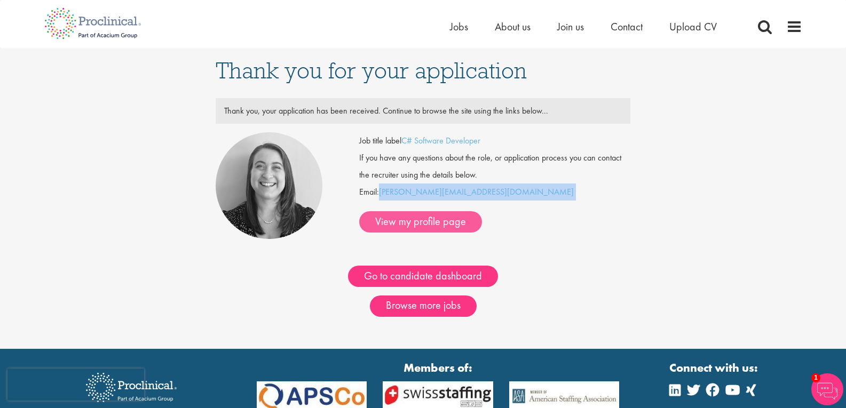
drag, startPoint x: 381, startPoint y: 201, endPoint x: 496, endPoint y: 201, distance: 115.3
click at [496, 201] on div "Job title label C# Software Developer If you have any questions about the role,…" at bounding box center [494, 182] width 271 height 100
copy div "[PERSON_NAME][EMAIL_ADDRESS][DOMAIN_NAME]"
